Goal: Task Accomplishment & Management: Manage account settings

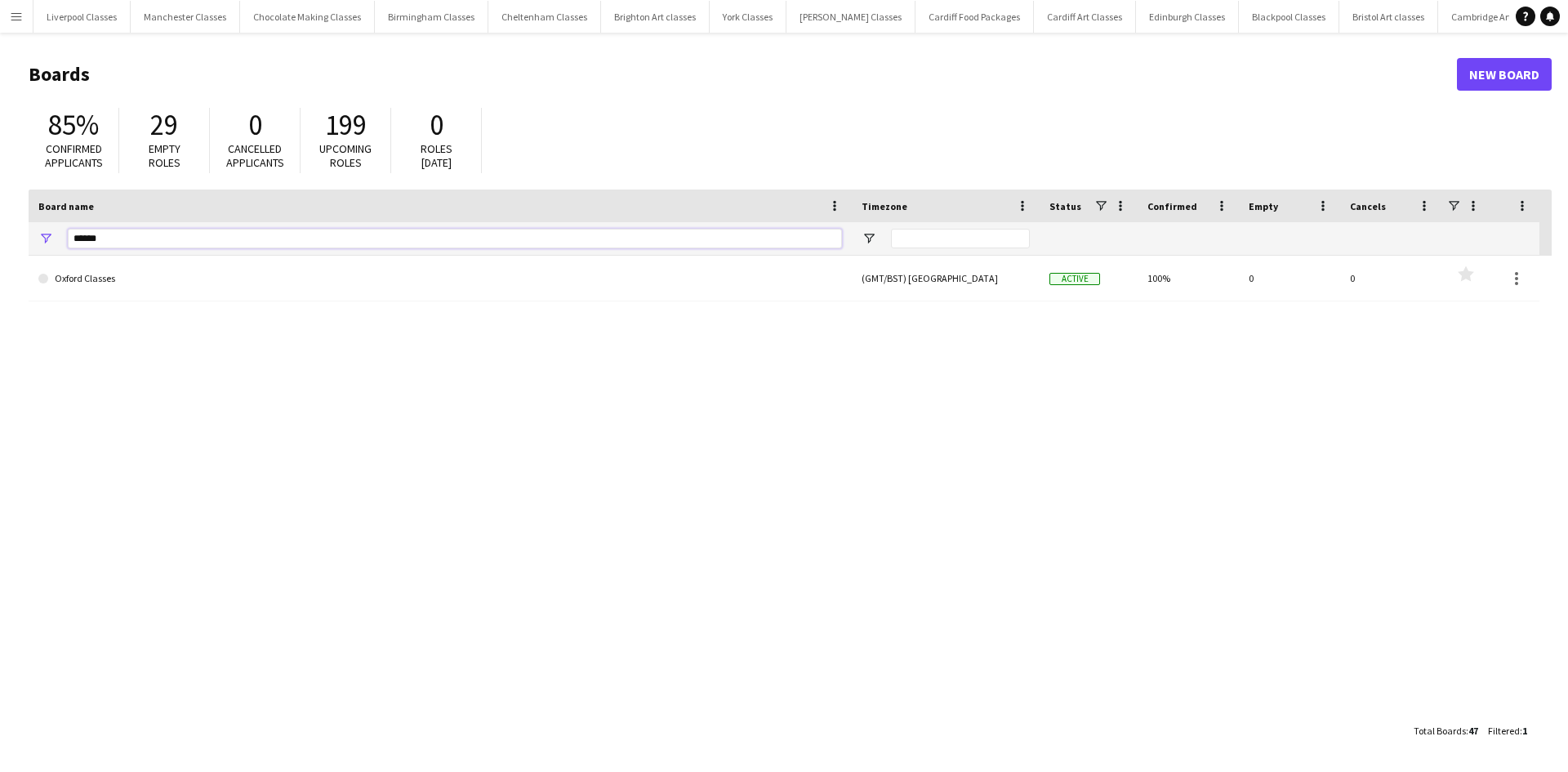
click at [209, 239] on input "******" at bounding box center [455, 238] width 774 height 20
type input "*"
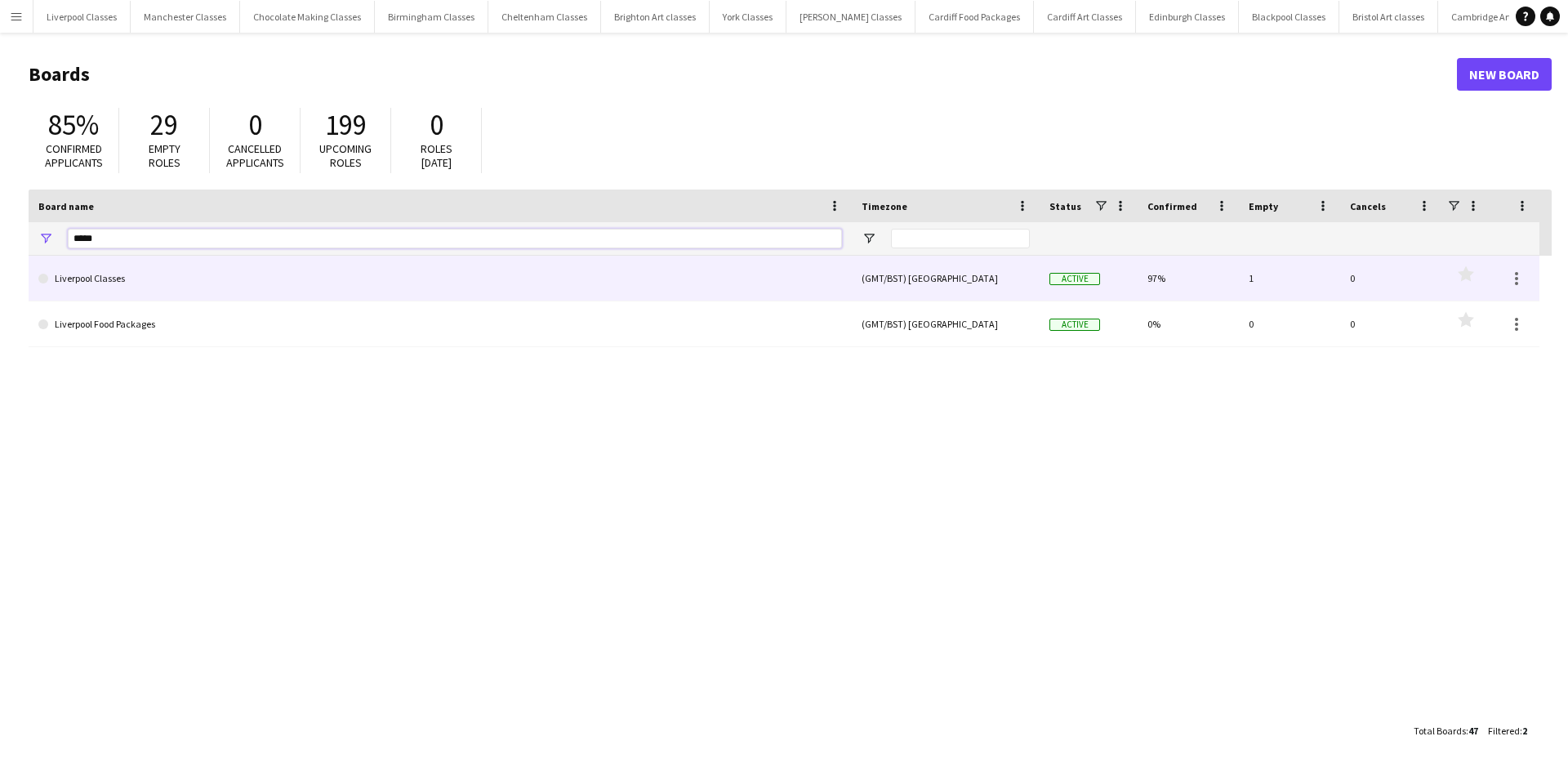
type input "*****"
click at [143, 277] on link "Liverpool Classes" at bounding box center [440, 278] width 804 height 45
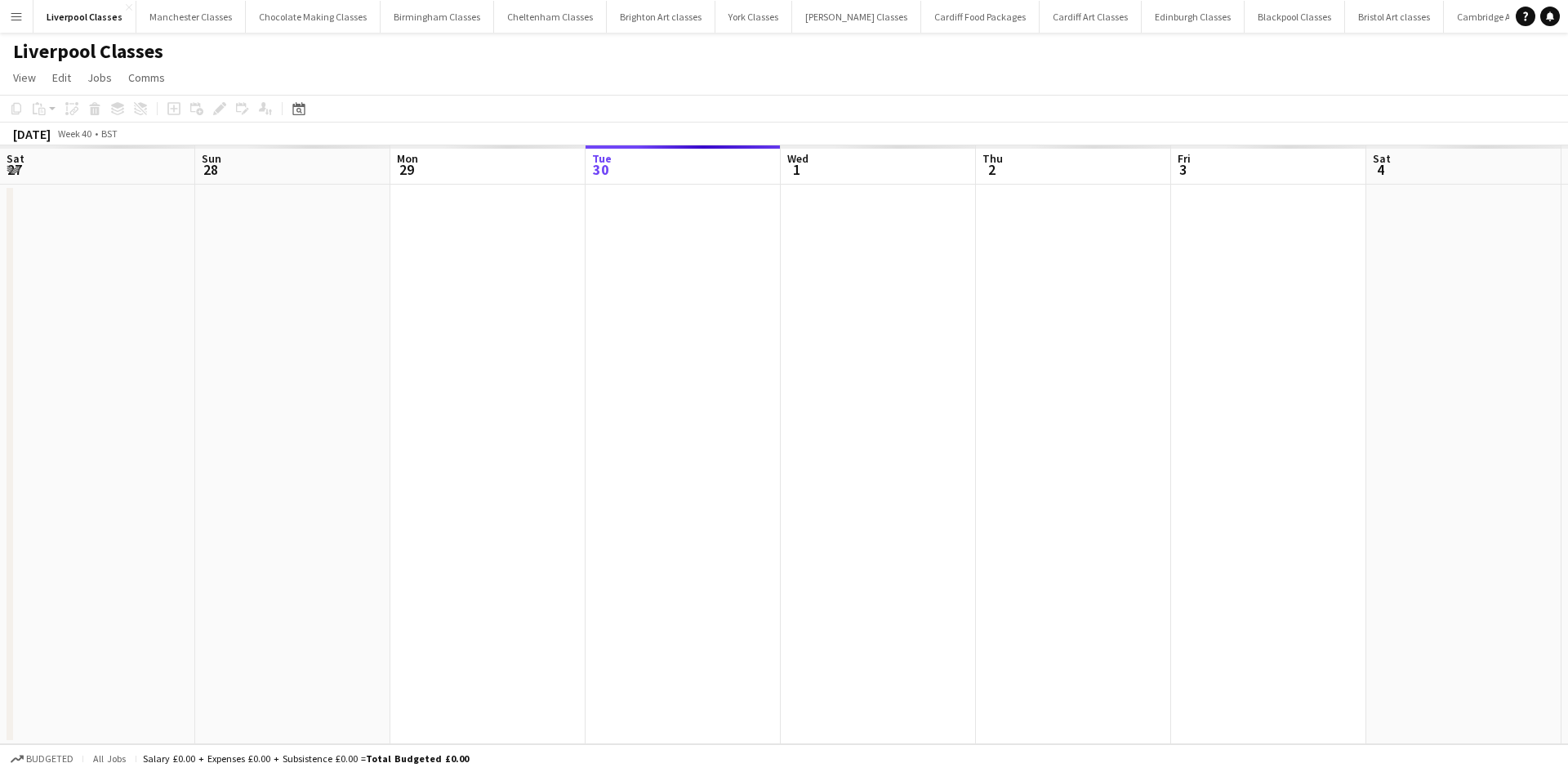
scroll to position [0, 390]
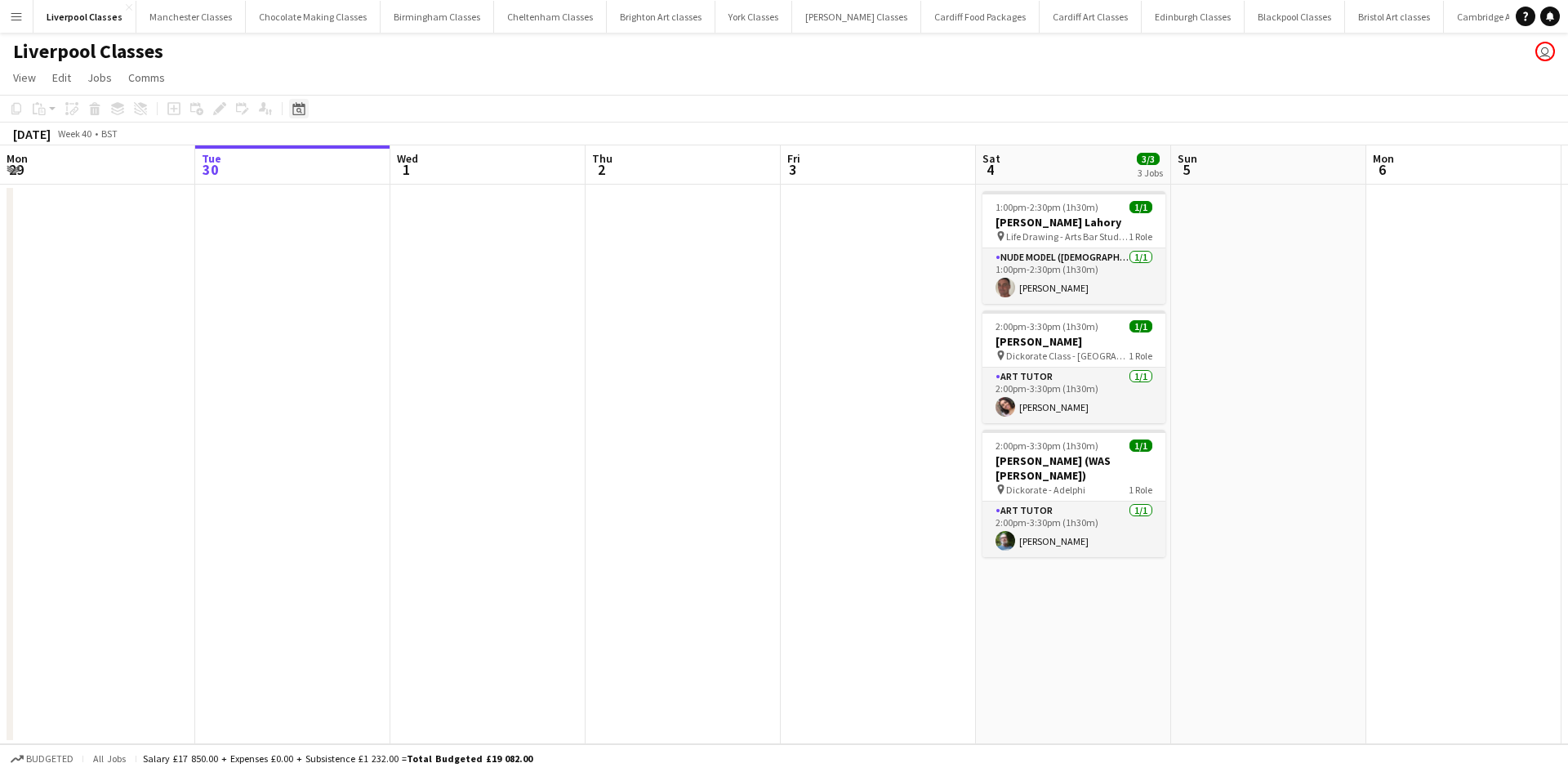
click at [294, 114] on icon "Date picker" at bounding box center [299, 108] width 13 height 13
click at [423, 171] on span "Next month" at bounding box center [431, 165] width 33 height 33
click at [413, 267] on span "11" at bounding box center [410, 271] width 20 height 20
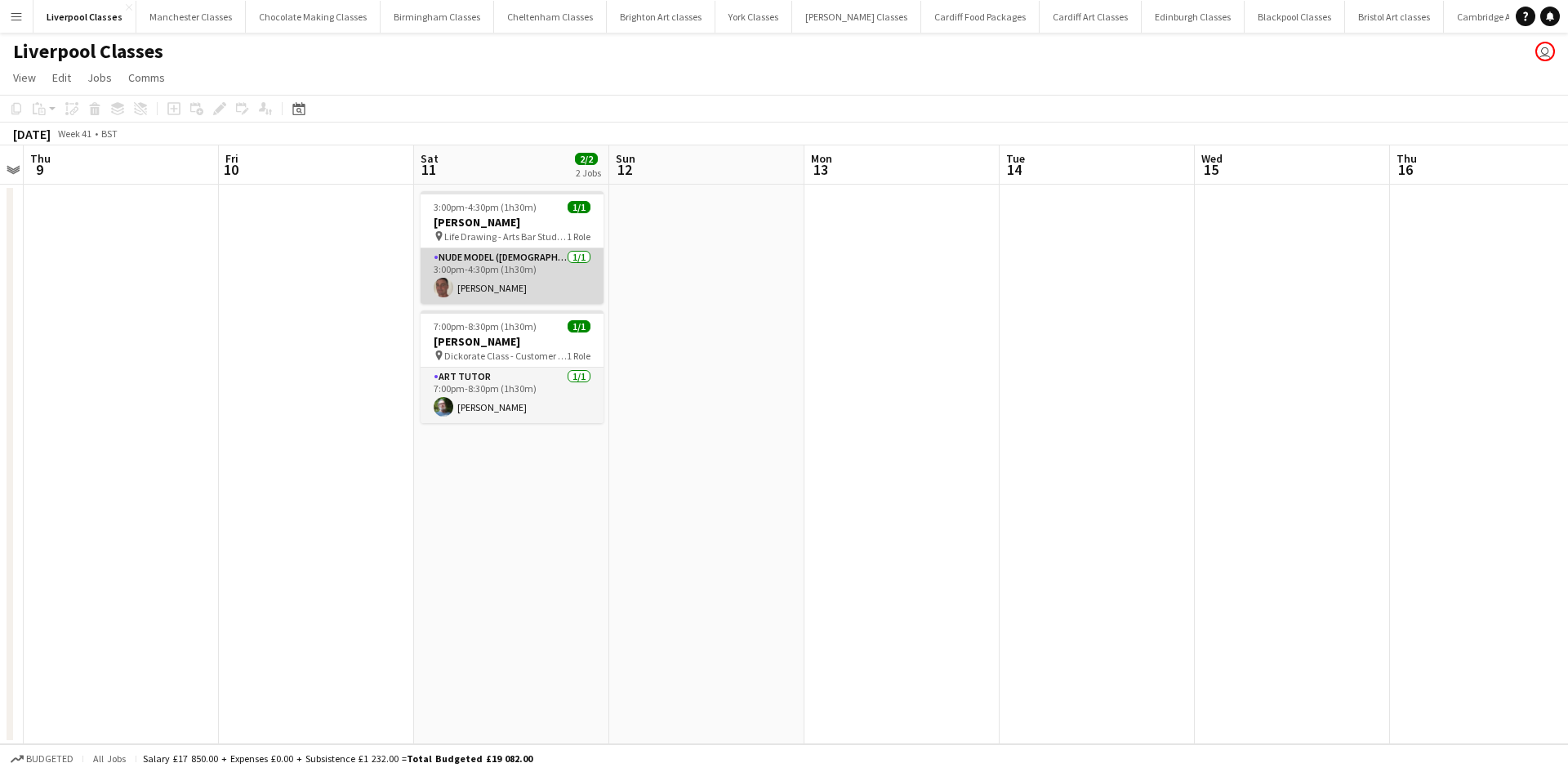
click at [449, 284] on app-user-avatar at bounding box center [444, 287] width 20 height 20
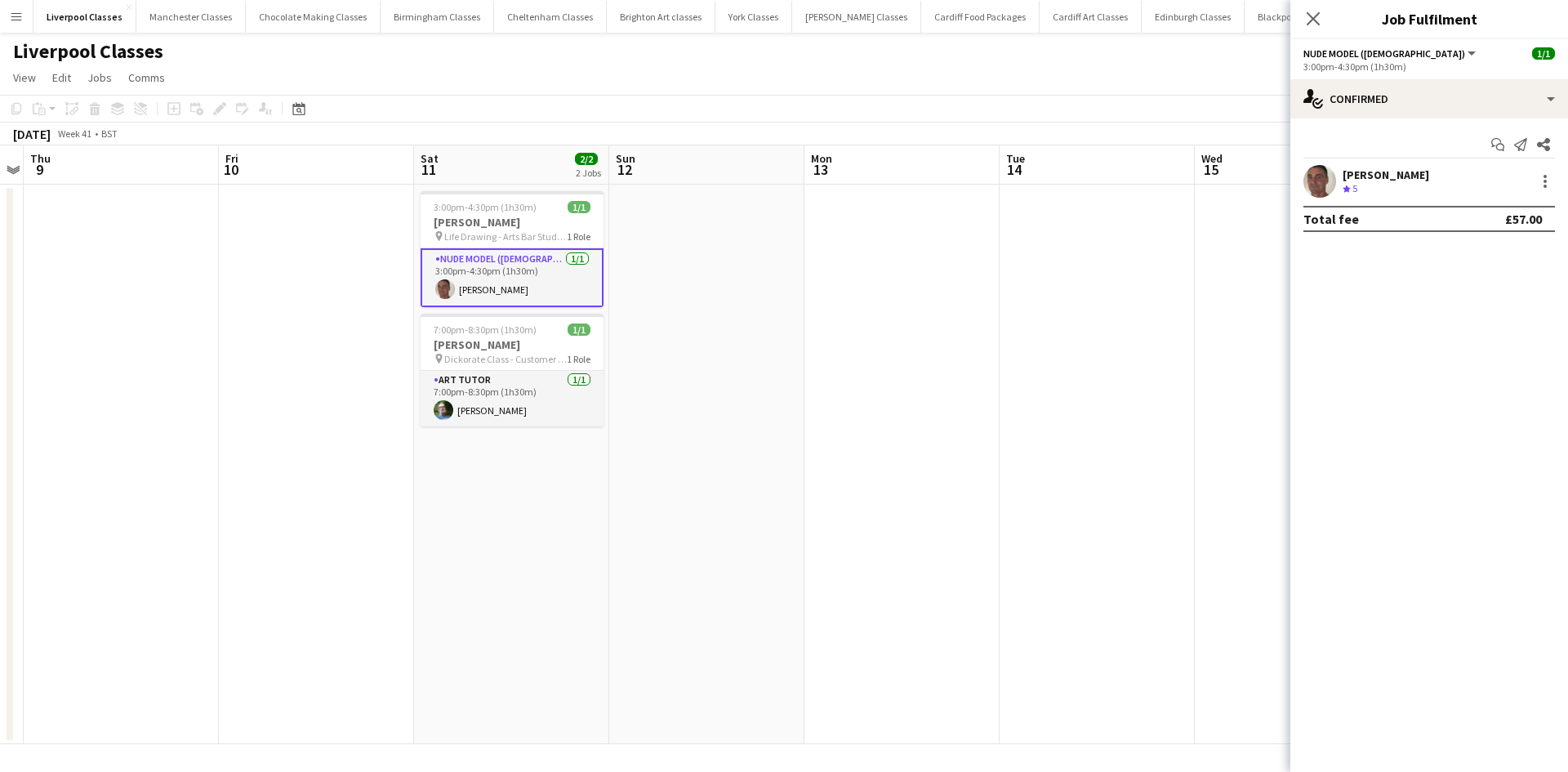
scroll to position [0, 561]
click at [1340, 188] on div "[PERSON_NAME] Crew rating 5 5.8km" at bounding box center [1429, 181] width 277 height 33
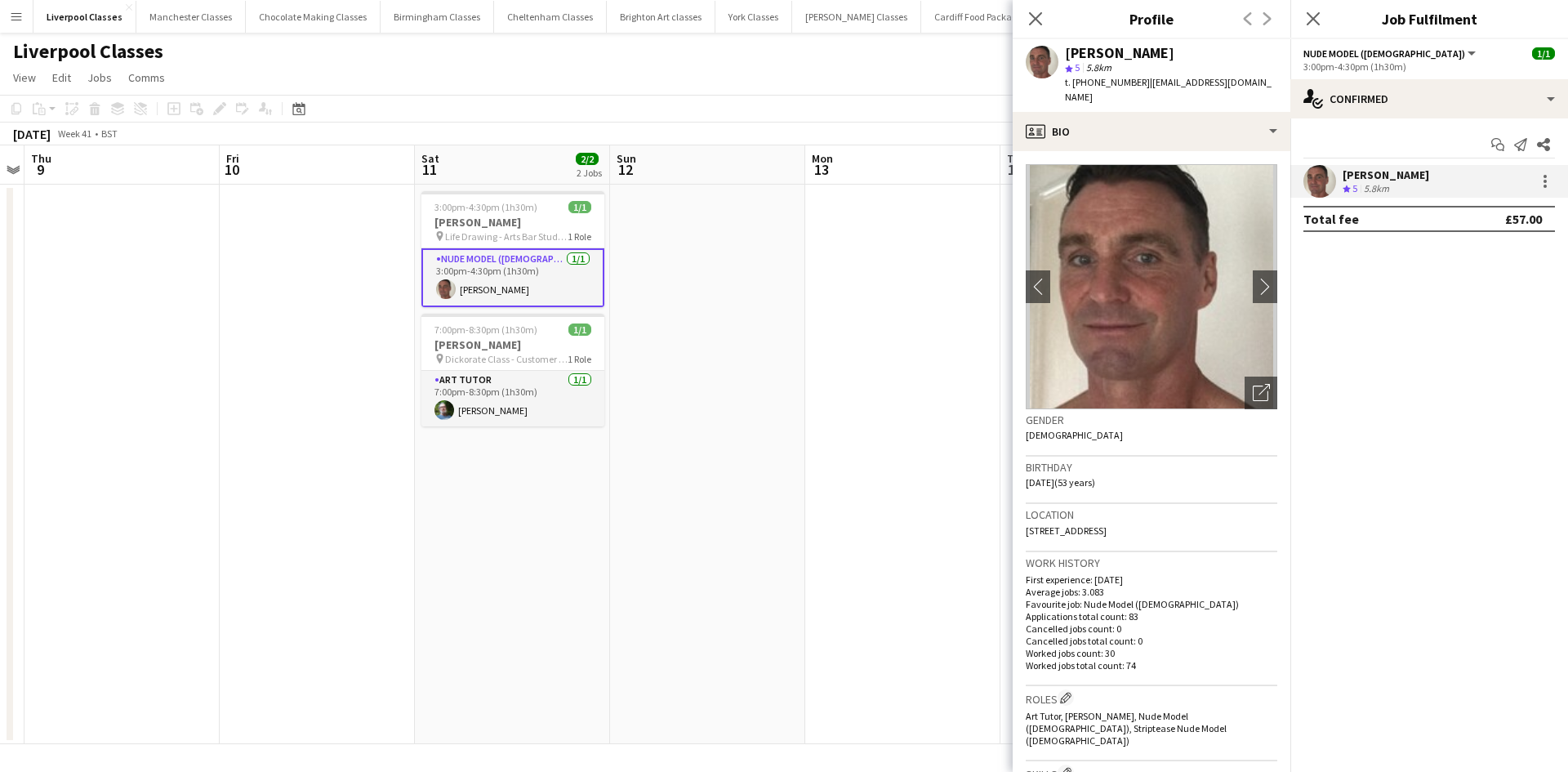
drag, startPoint x: 1249, startPoint y: 520, endPoint x: 1203, endPoint y: 517, distance: 46.1
click at [1203, 517] on div "Location [STREET_ADDRESS]" at bounding box center [1151, 527] width 252 height 47
copy span "CH42 6SB"
